Goal: Find specific page/section: Find specific page/section

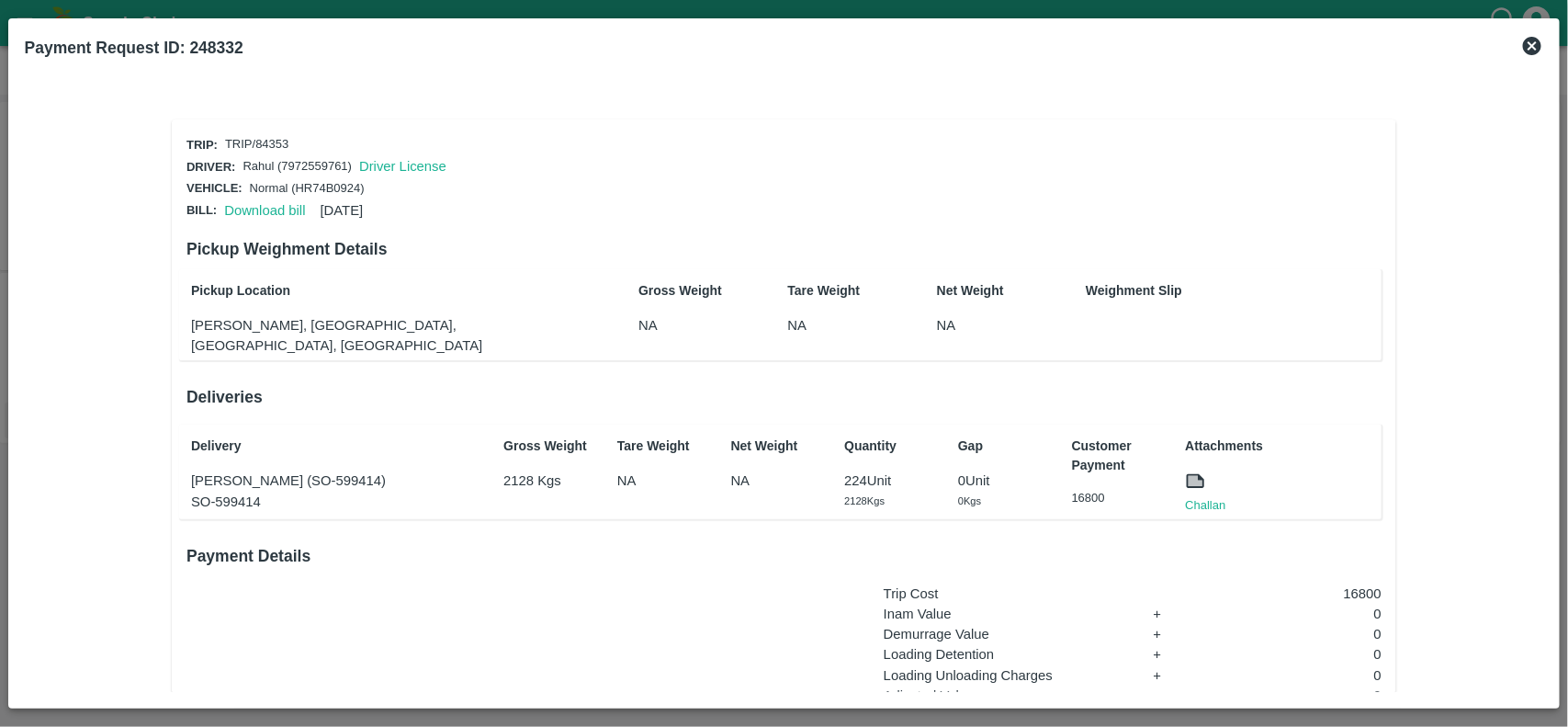
scroll to position [203, 0]
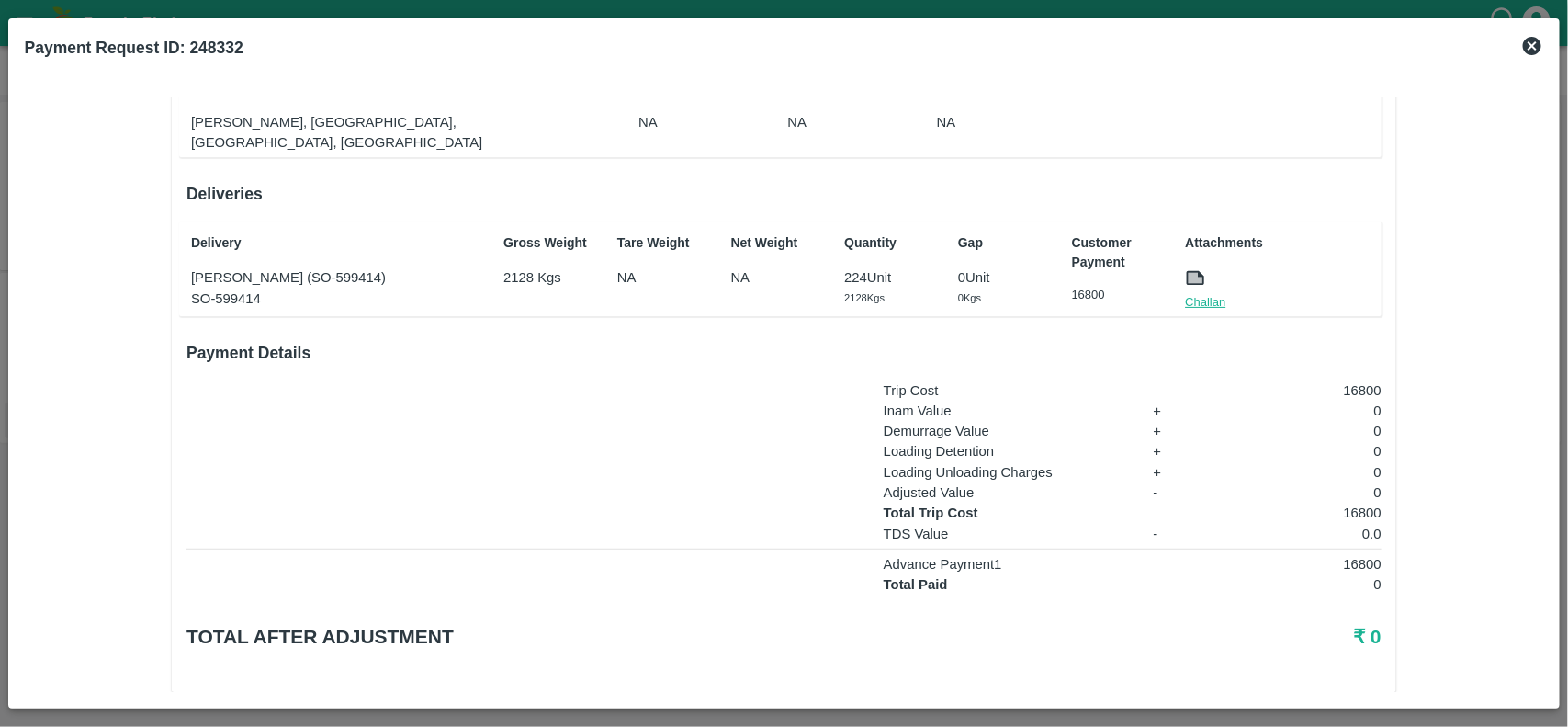
click at [1201, 293] on link "Challan" at bounding box center [1205, 303] width 40 height 19
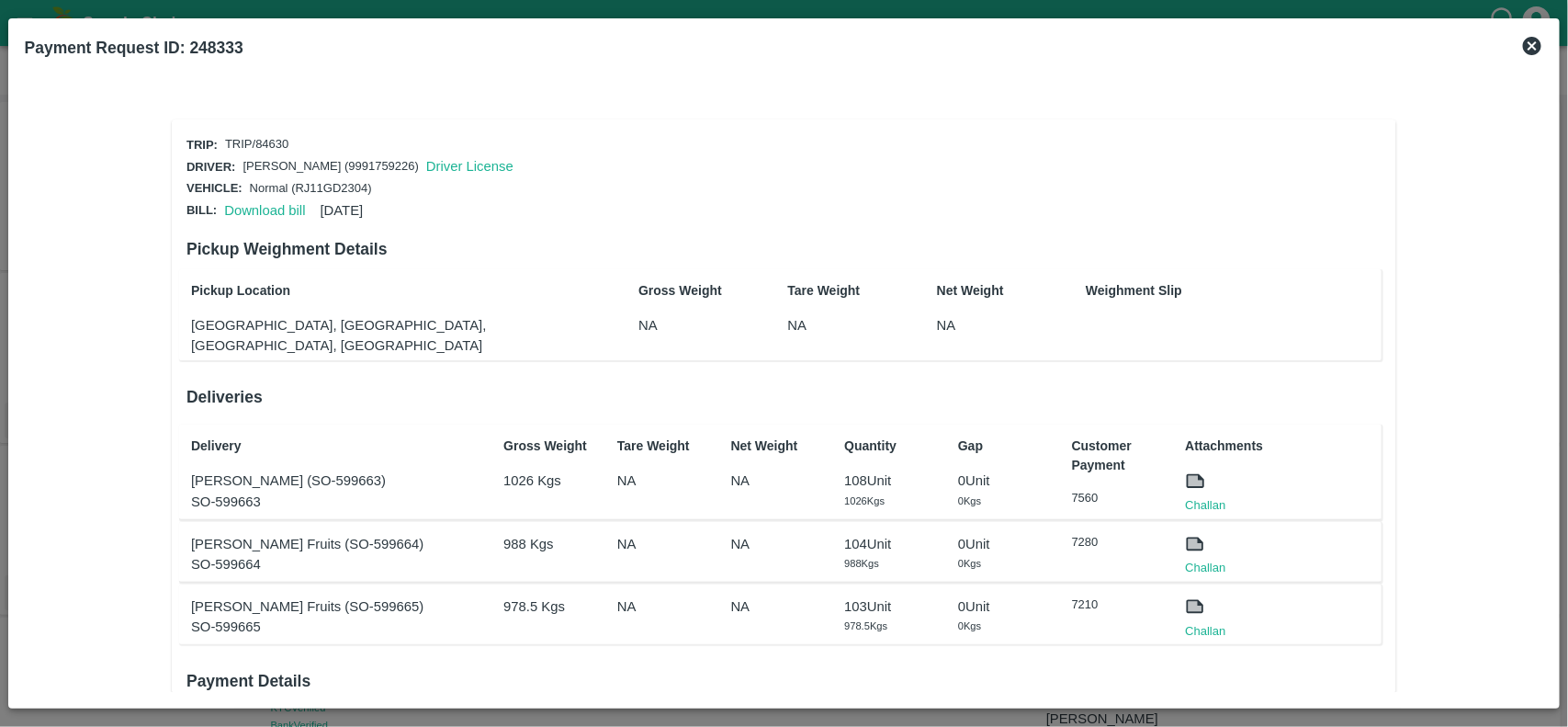
scroll to position [370, 0]
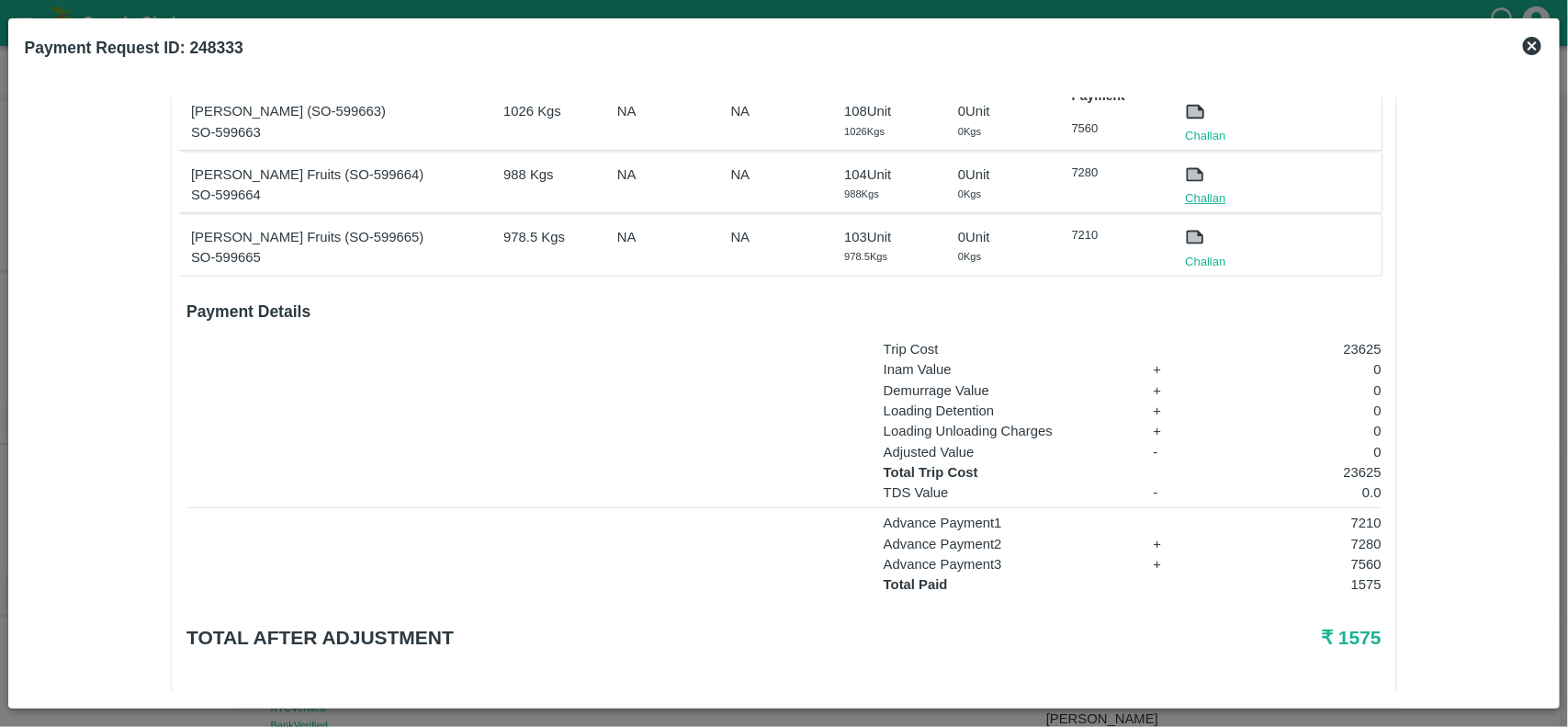
click at [1205, 189] on link "Challan" at bounding box center [1205, 198] width 40 height 19
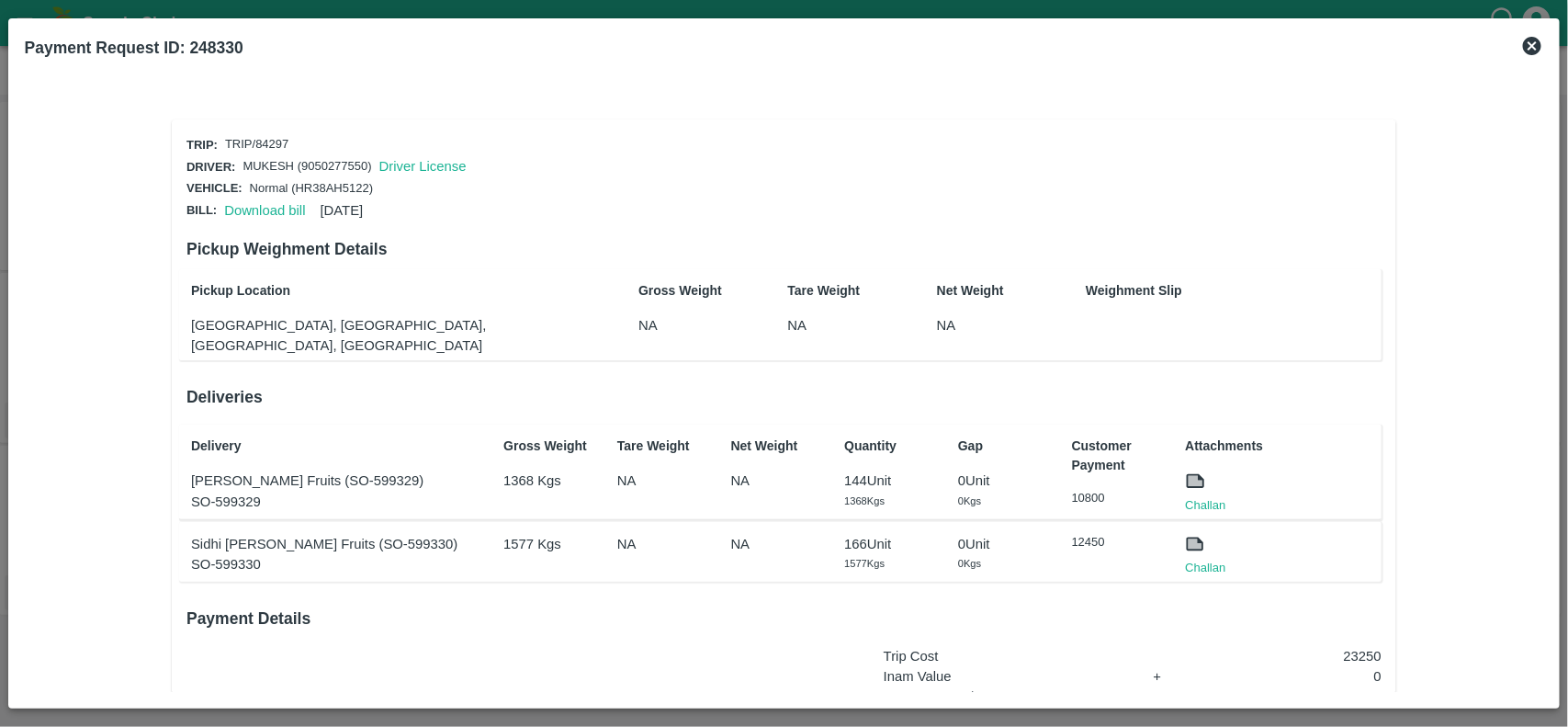
scroll to position [287, 0]
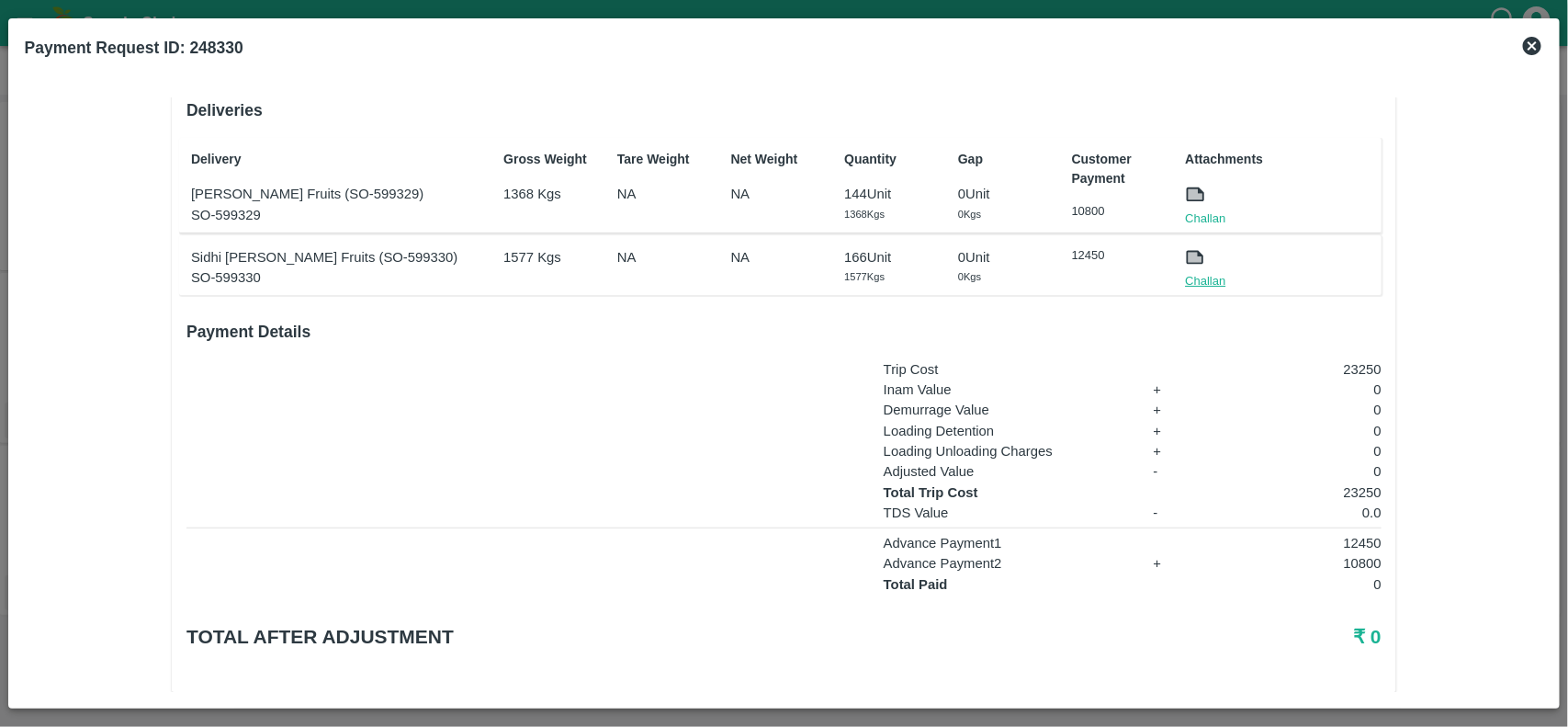
click at [1191, 272] on link "Challan" at bounding box center [1205, 281] width 40 height 19
click at [223, 39] on b "Payment Request ID: 248330" at bounding box center [133, 48] width 219 height 19
copy b "248330"
click at [223, 39] on b "Payment Request ID: 248330" at bounding box center [133, 48] width 219 height 19
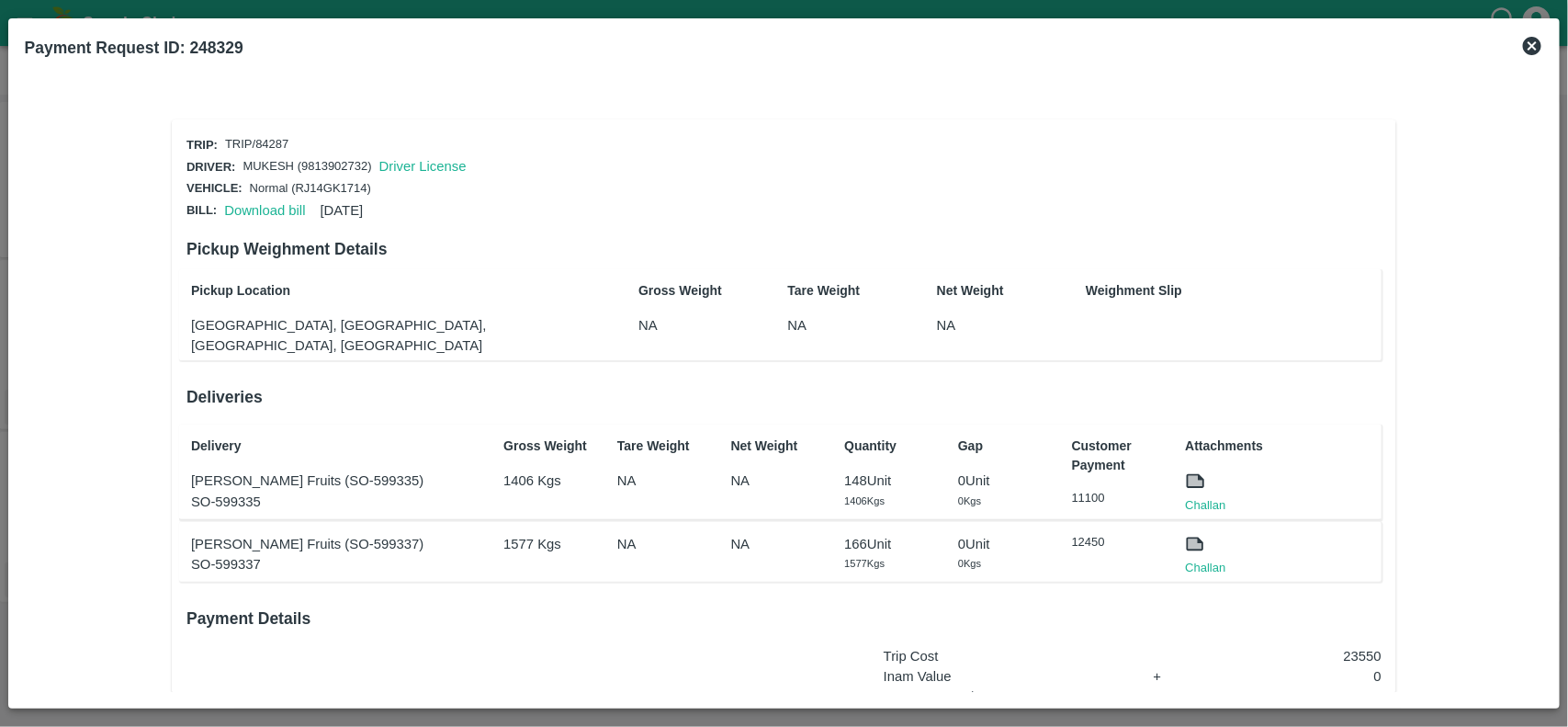
scroll to position [287, 0]
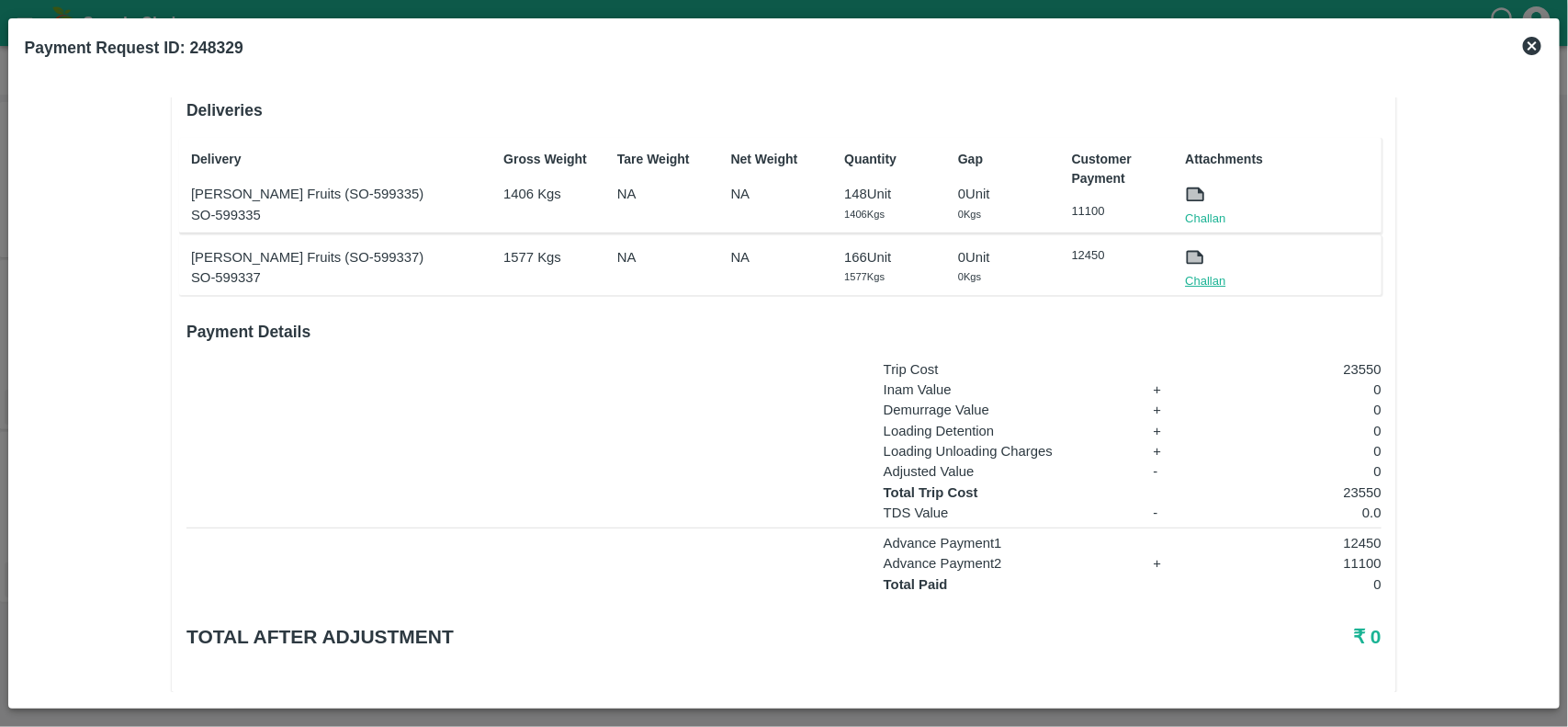
click at [1190, 272] on link "Challan" at bounding box center [1205, 281] width 40 height 19
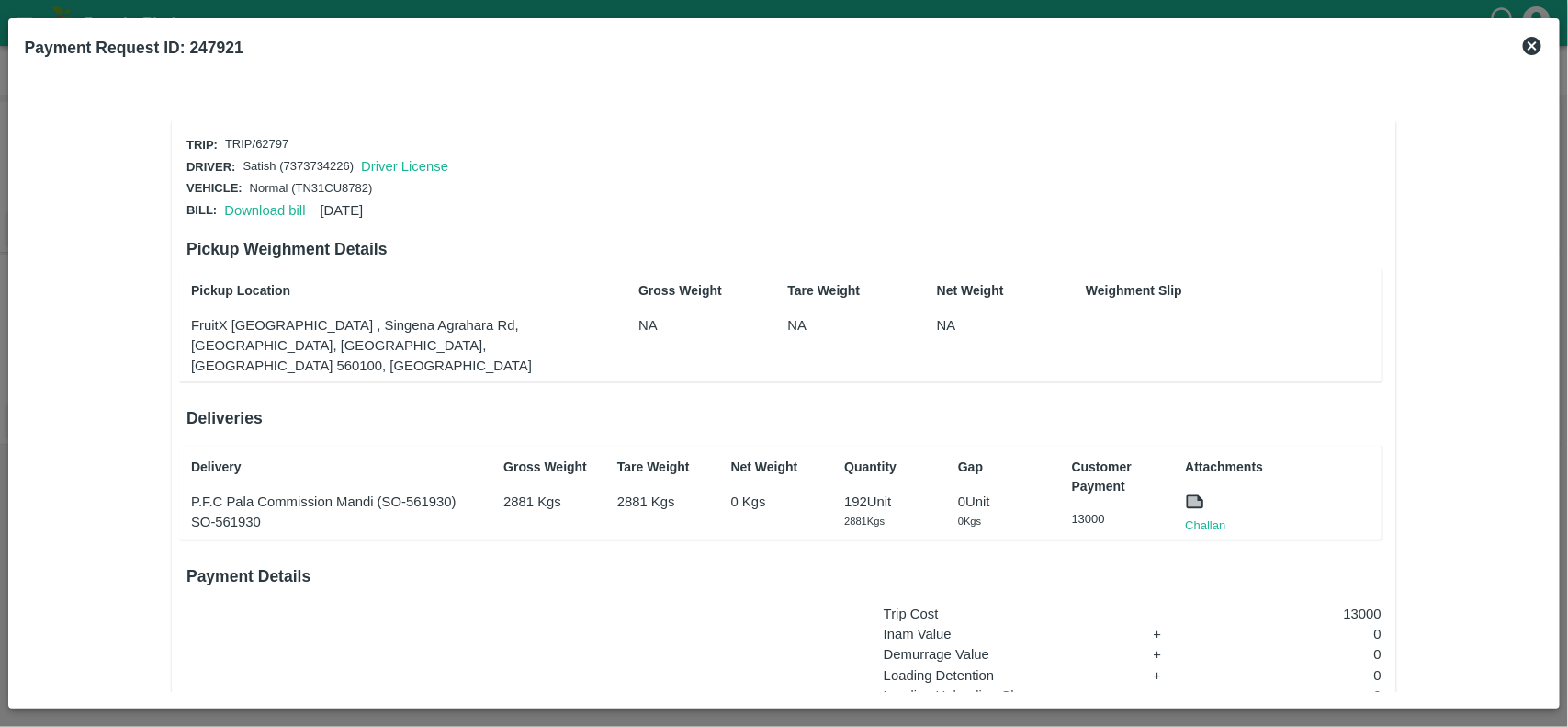
scroll to position [223, 0]
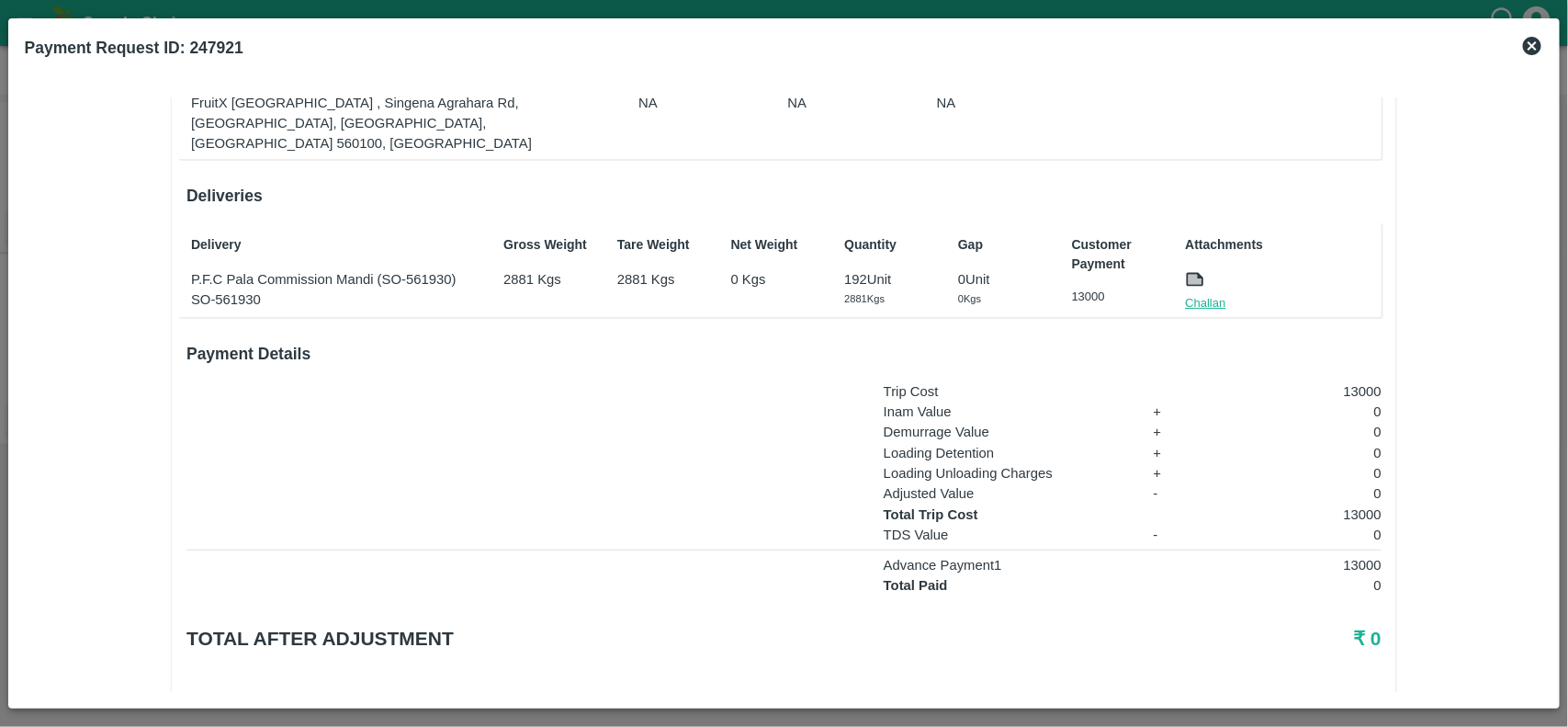
click at [1191, 294] on link "Challan" at bounding box center [1205, 304] width 40 height 19
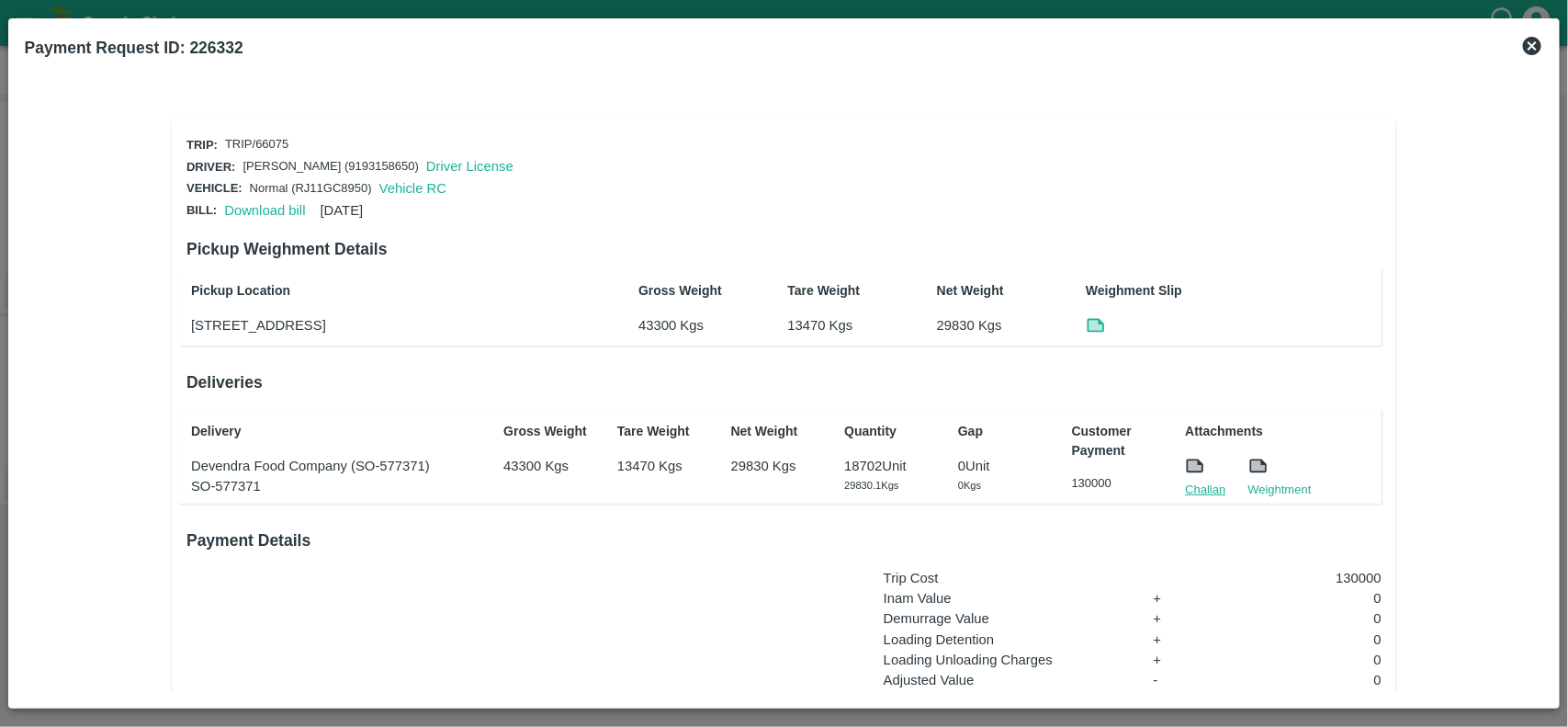
click at [1200, 499] on link "Challan" at bounding box center [1205, 490] width 40 height 19
